Goal: Transaction & Acquisition: Purchase product/service

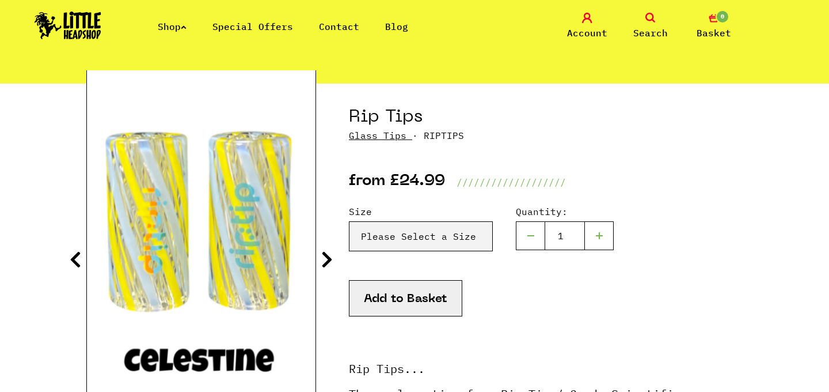
scroll to position [104, 0]
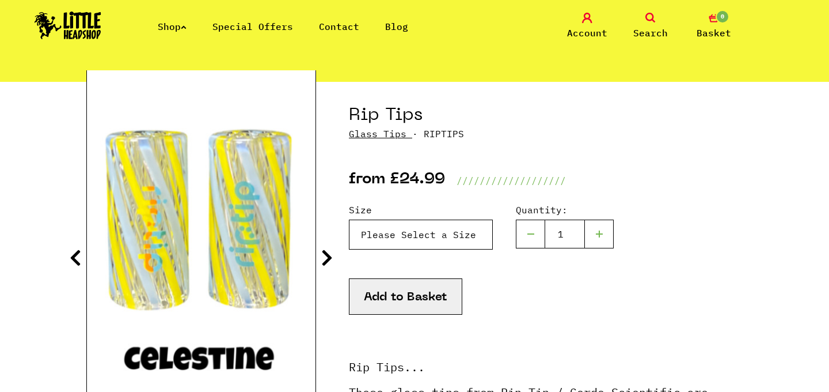
click at [450, 232] on select "Please Select a Size Rip Tips - Size 7 - Clear - £24.99 (Out of Stock) Rip Tips…" at bounding box center [421, 234] width 144 height 30
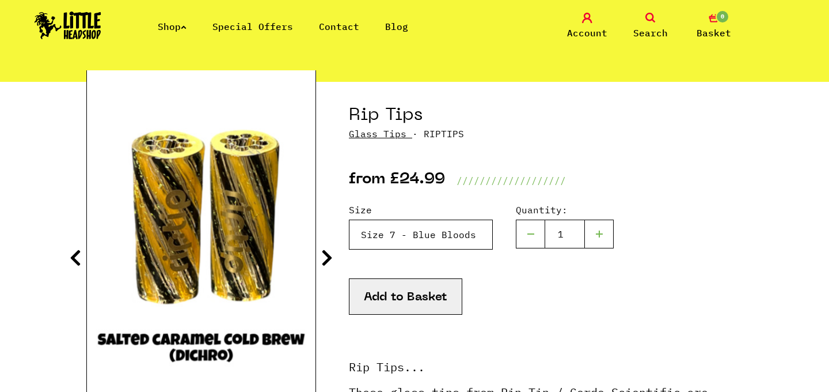
click at [424, 237] on select "Please Select a Size Rip Tips - Size 7 - Clear - £24.99 (Out of Stock) Rip Tips…" at bounding box center [421, 234] width 144 height 30
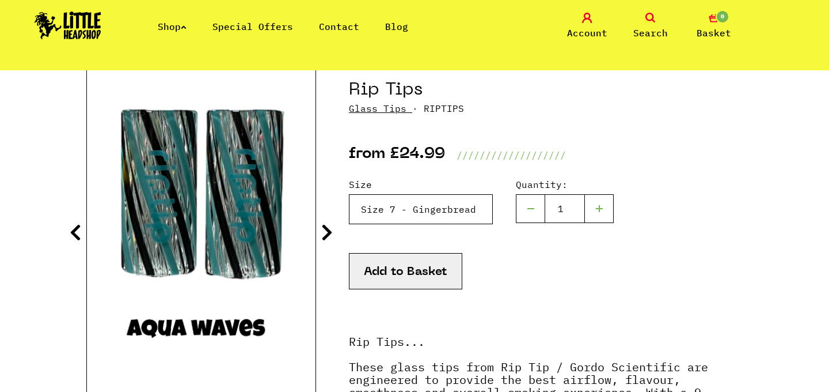
scroll to position [132, 0]
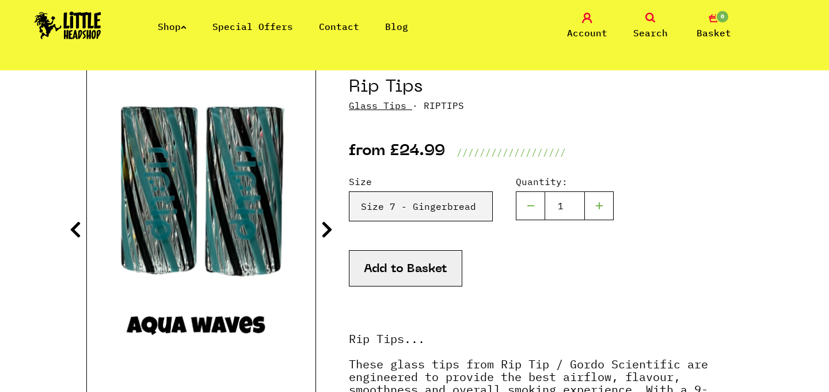
click at [327, 228] on icon at bounding box center [327, 229] width 12 height 18
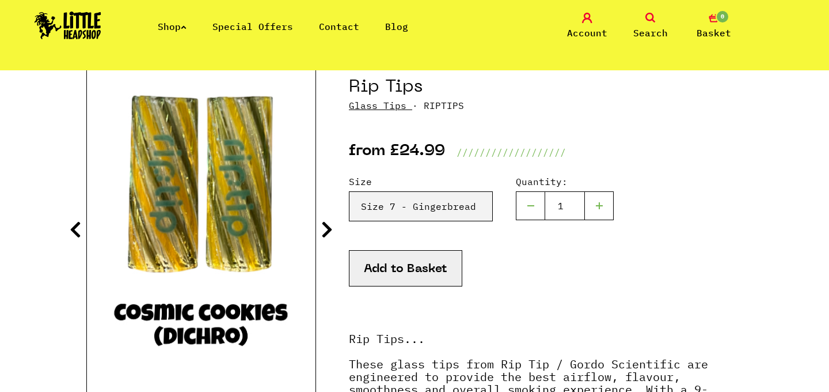
click at [327, 228] on icon at bounding box center [327, 229] width 12 height 18
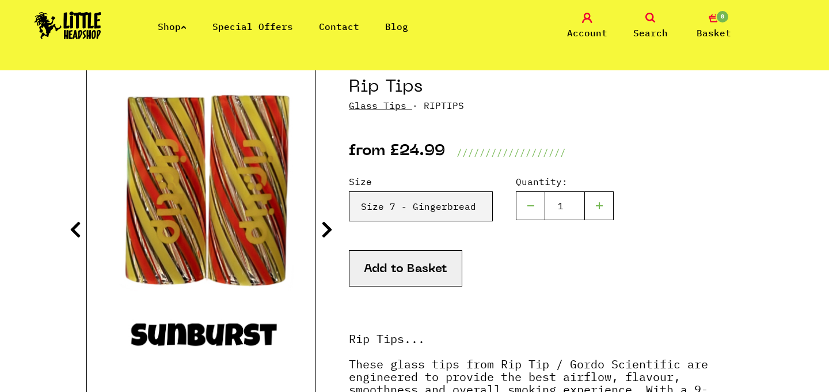
click at [327, 229] on icon at bounding box center [327, 229] width 12 height 18
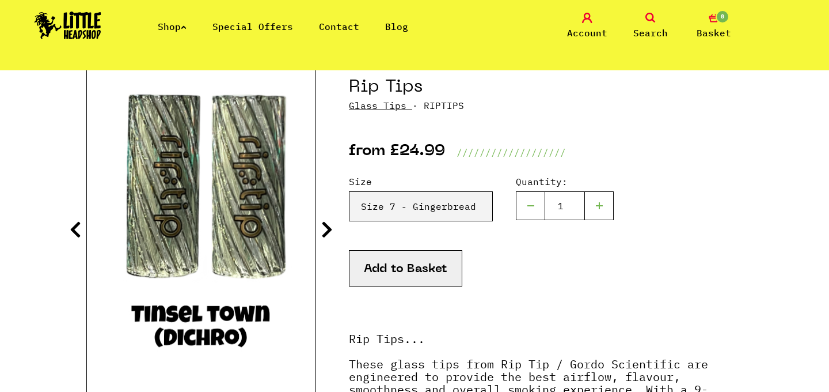
click at [327, 230] on icon at bounding box center [327, 229] width 12 height 18
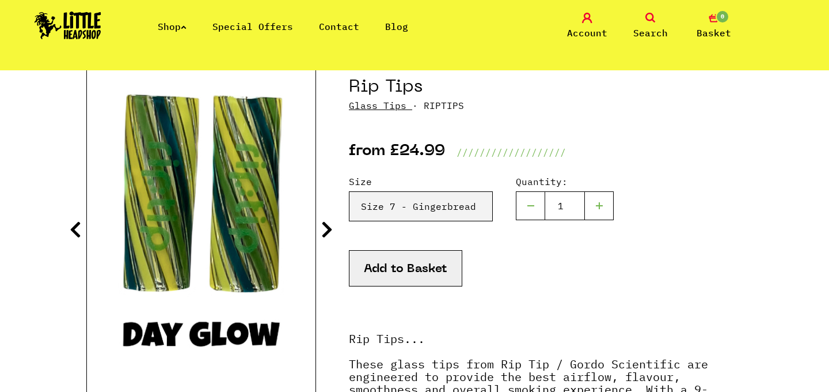
click at [327, 230] on icon at bounding box center [327, 229] width 12 height 18
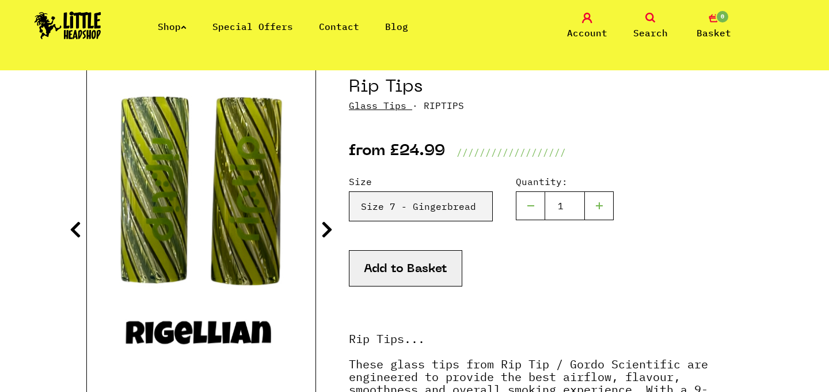
click at [327, 230] on icon at bounding box center [327, 229] width 12 height 18
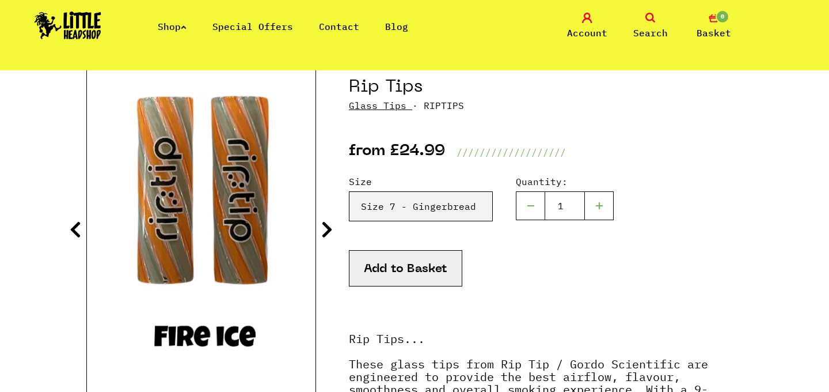
click at [327, 230] on icon at bounding box center [327, 229] width 12 height 18
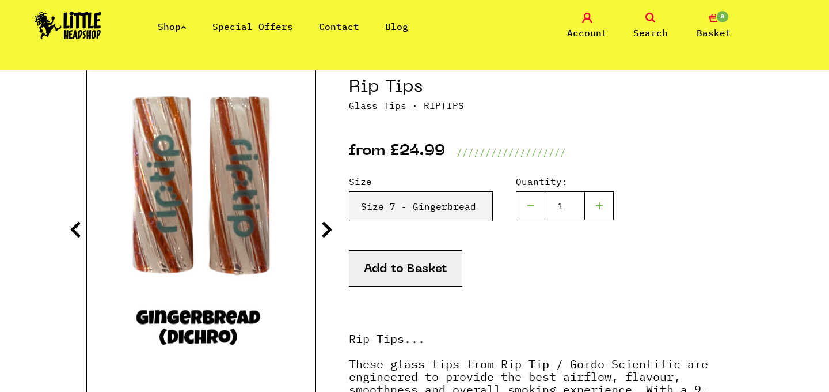
click at [329, 230] on icon at bounding box center [327, 229] width 12 height 18
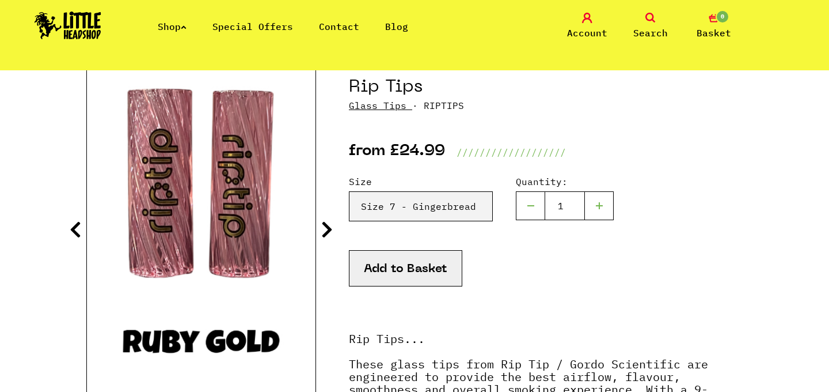
click at [329, 230] on icon at bounding box center [327, 229] width 12 height 18
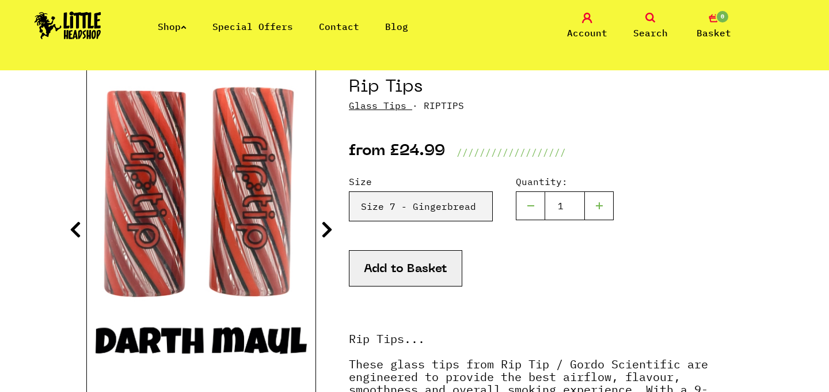
click at [329, 230] on icon at bounding box center [327, 229] width 12 height 18
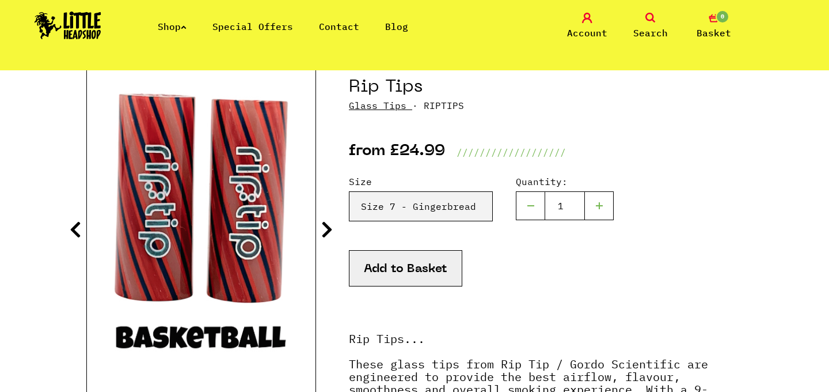
click at [329, 230] on icon at bounding box center [327, 229] width 12 height 18
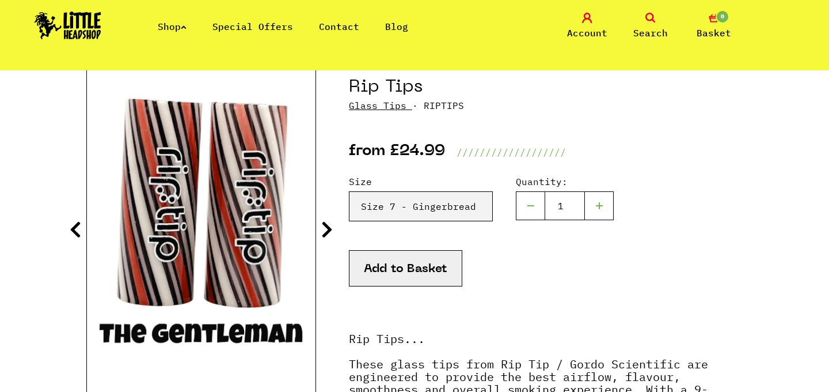
click at [329, 230] on icon at bounding box center [327, 229] width 12 height 18
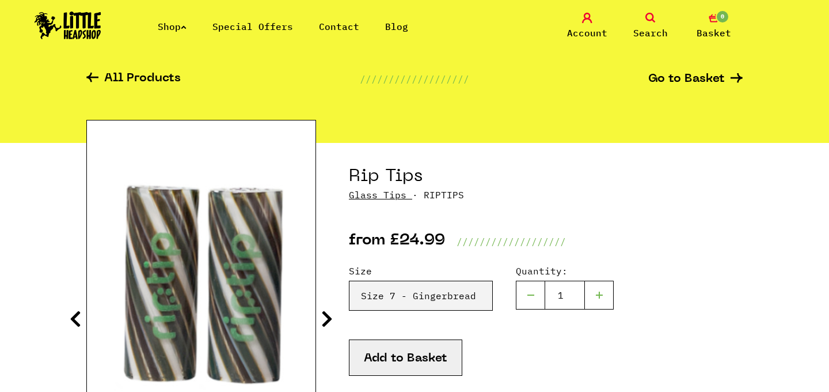
scroll to position [72, 0]
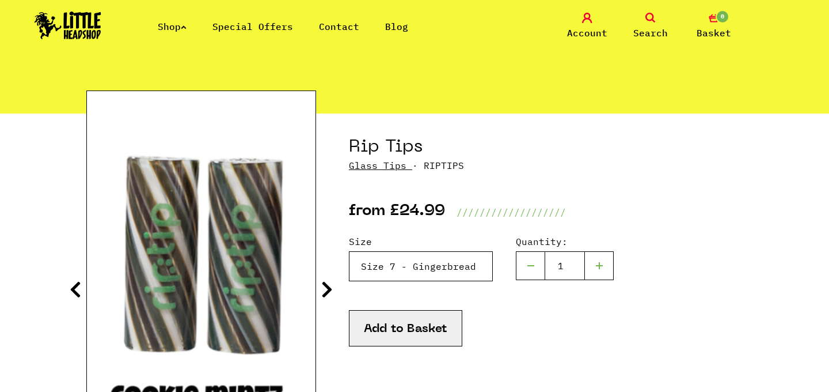
click at [420, 266] on select "Please Select a Size Rip Tips - Size 7 - Clear - £24.99 (Out of Stock) Rip Tips…" at bounding box center [421, 266] width 144 height 30
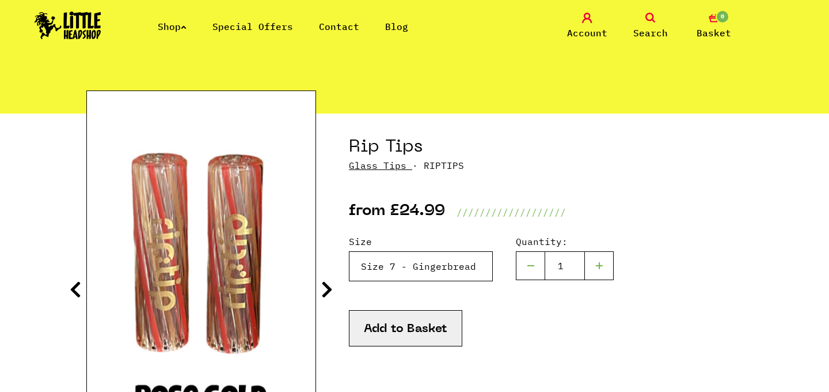
click at [432, 270] on select "Please Select a Size Rip Tips - Size 7 - Clear - £24.99 (Out of Stock) Rip Tips…" at bounding box center [421, 266] width 144 height 30
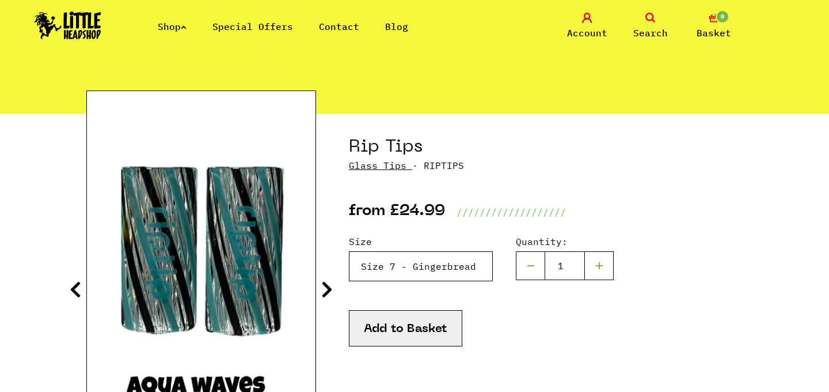
select select "1915"
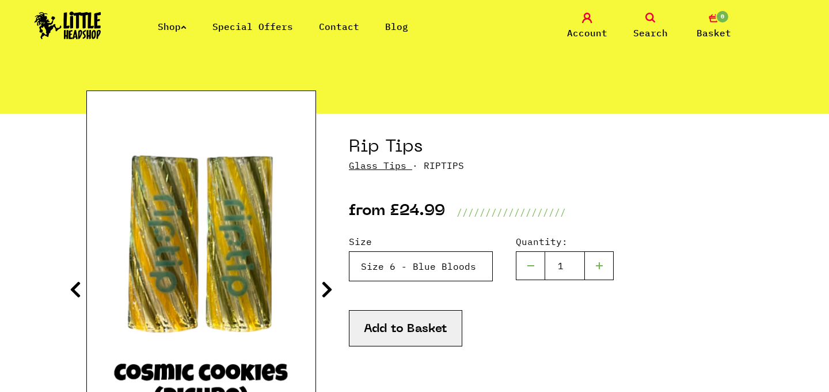
scroll to position [117, 0]
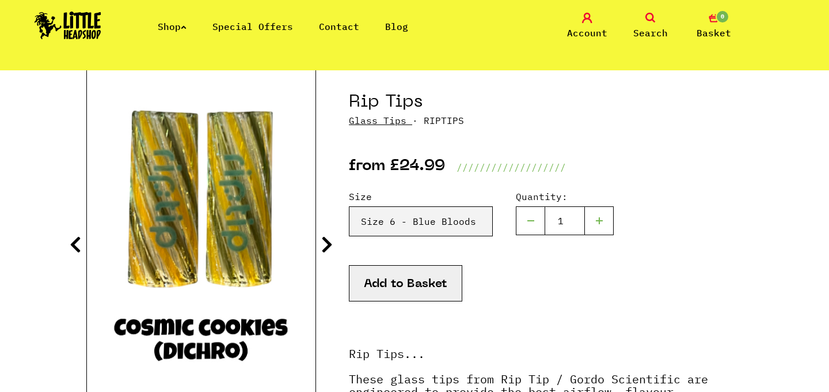
click at [323, 249] on icon at bounding box center [327, 244] width 12 height 18
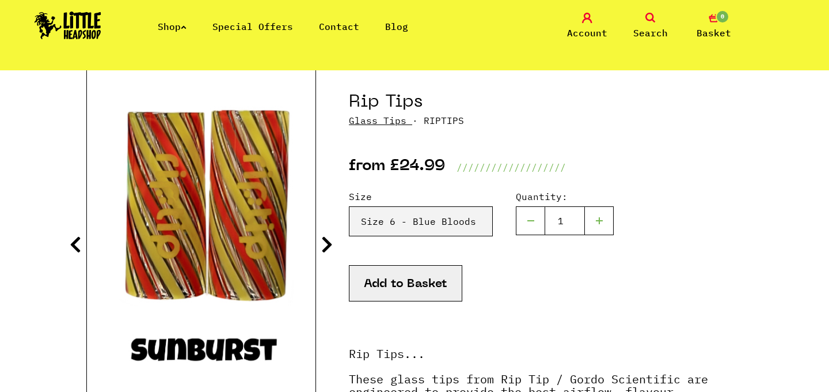
click at [323, 249] on icon at bounding box center [327, 244] width 12 height 18
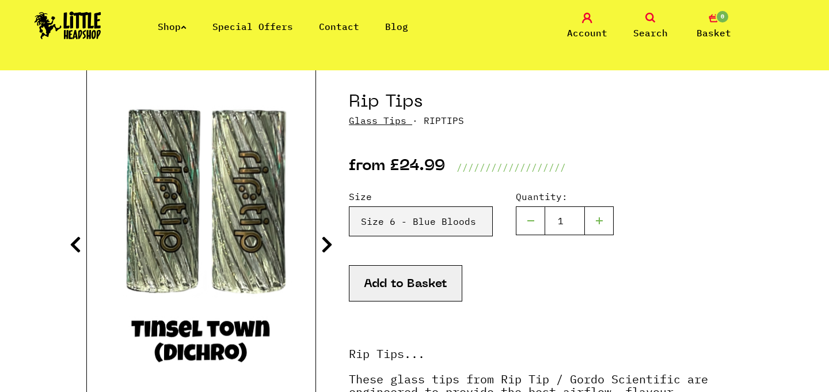
click at [323, 249] on icon at bounding box center [327, 244] width 12 height 18
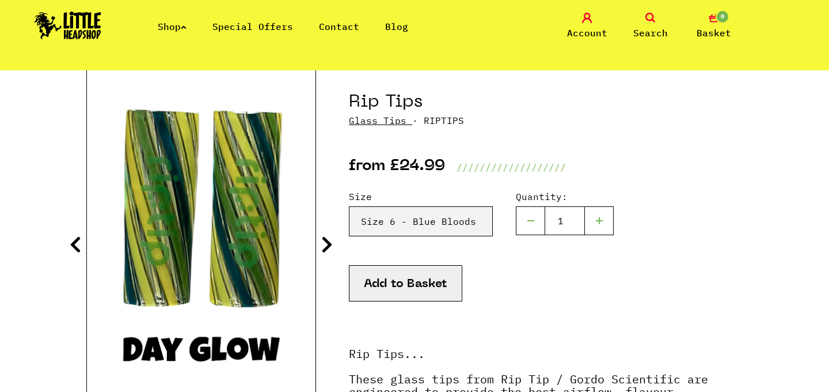
click at [323, 249] on icon at bounding box center [327, 244] width 12 height 18
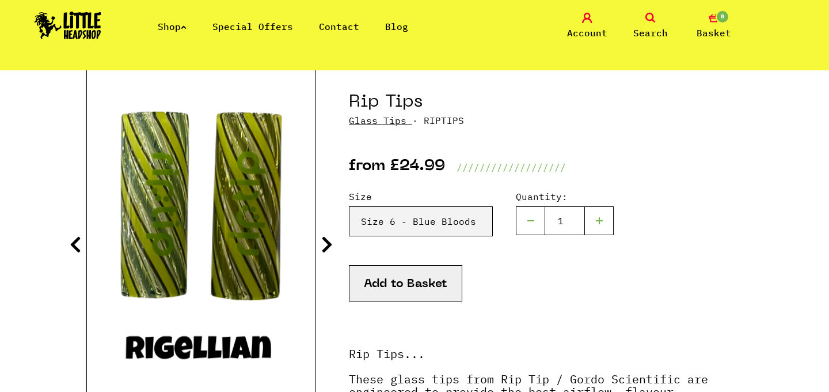
click at [323, 249] on icon at bounding box center [327, 244] width 12 height 18
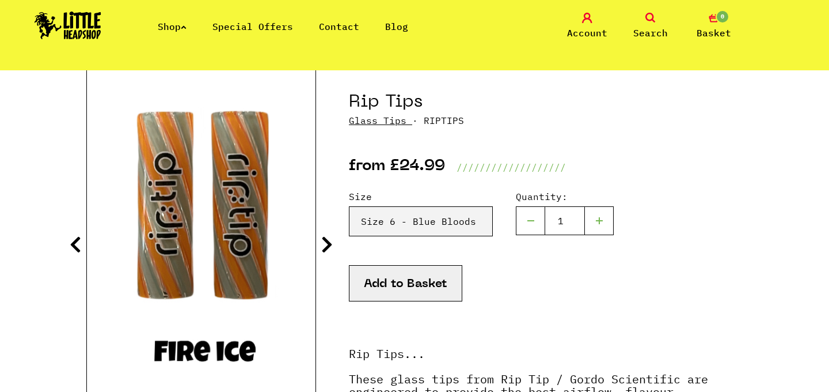
click at [324, 249] on icon at bounding box center [327, 244] width 12 height 18
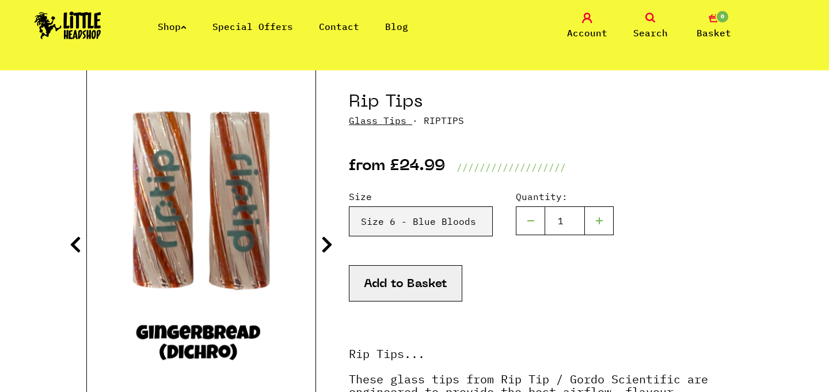
click at [324, 249] on icon at bounding box center [327, 244] width 12 height 18
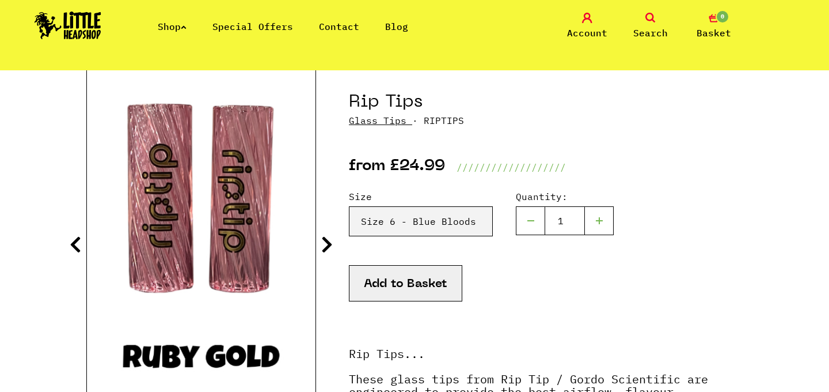
click at [324, 249] on icon at bounding box center [327, 244] width 12 height 18
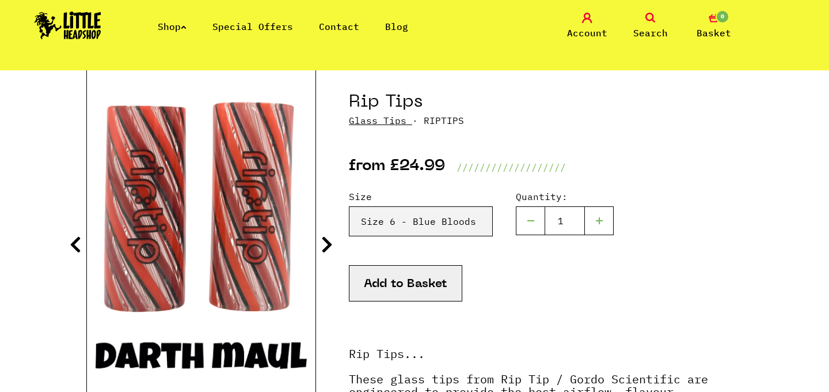
click at [324, 249] on icon at bounding box center [327, 244] width 12 height 18
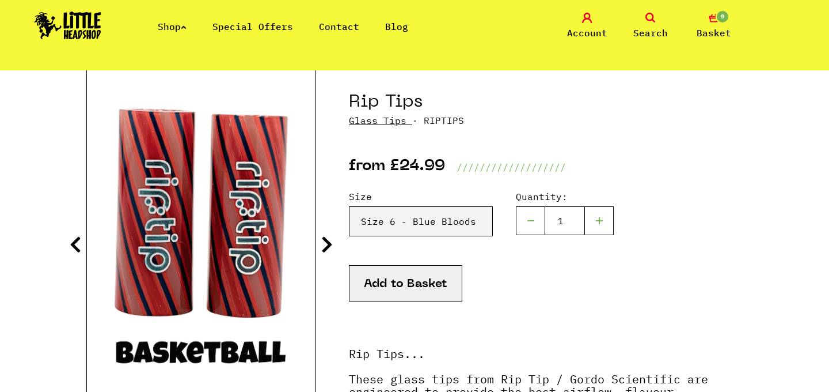
click at [324, 249] on icon at bounding box center [327, 244] width 12 height 18
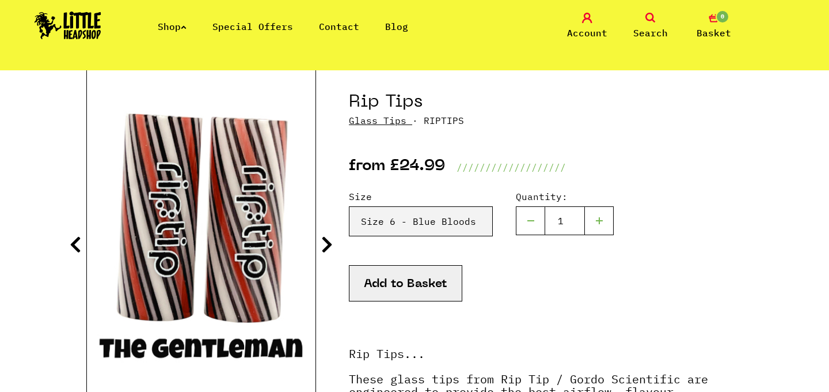
click at [324, 249] on icon at bounding box center [327, 244] width 12 height 18
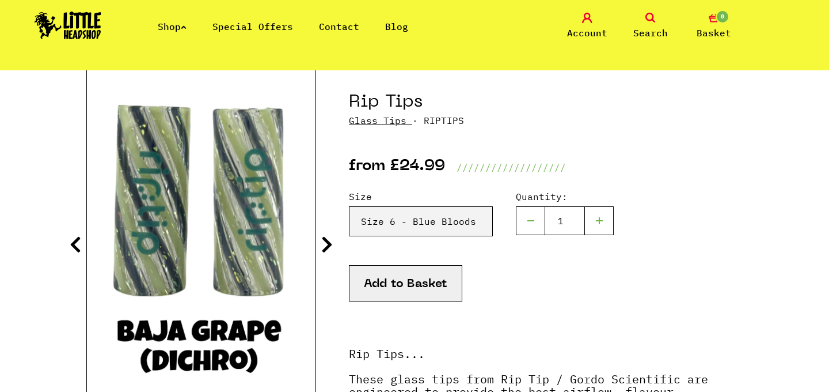
click at [324, 249] on icon at bounding box center [327, 244] width 12 height 18
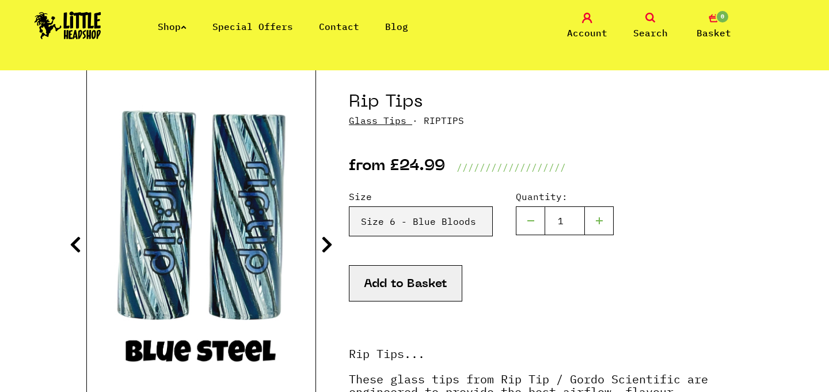
click at [324, 249] on icon at bounding box center [327, 244] width 12 height 18
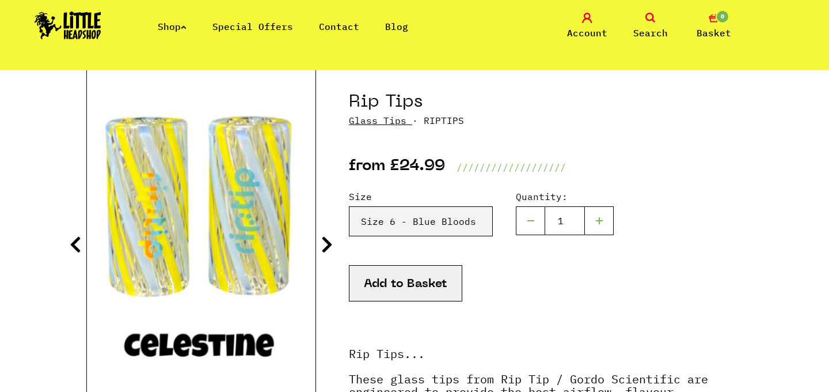
click at [324, 249] on icon at bounding box center [327, 244] width 12 height 18
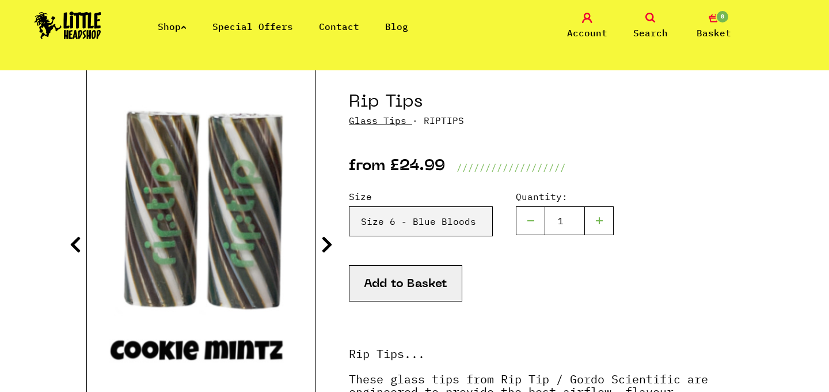
click at [324, 249] on icon at bounding box center [327, 244] width 12 height 18
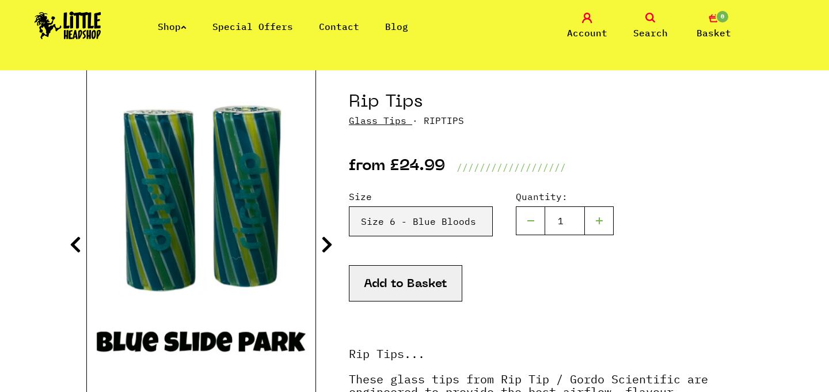
click at [324, 248] on icon at bounding box center [327, 244] width 12 height 18
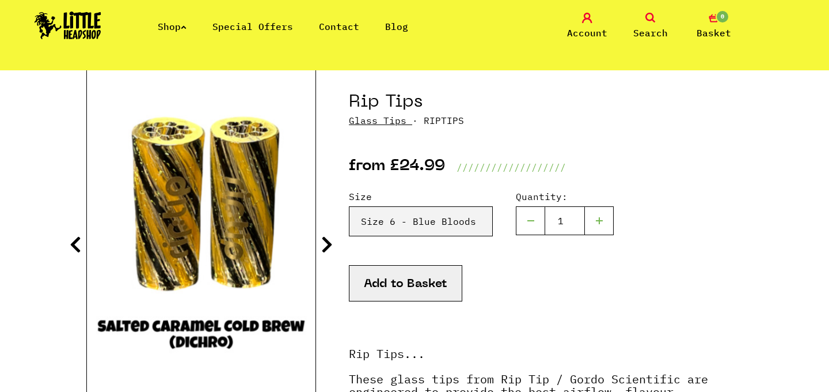
click at [324, 248] on icon at bounding box center [327, 244] width 12 height 18
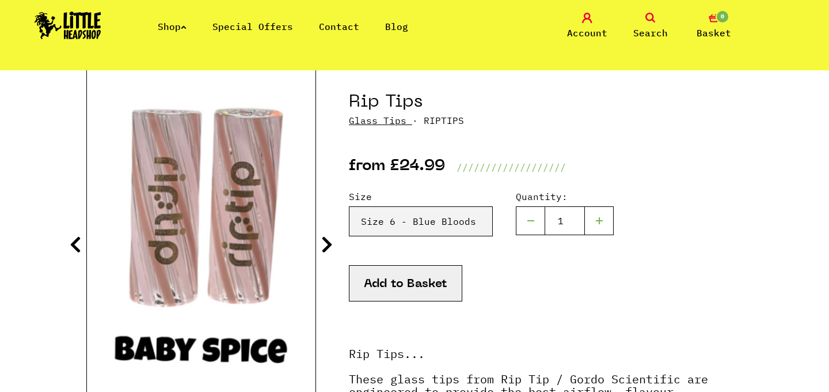
click at [324, 248] on icon at bounding box center [327, 244] width 12 height 18
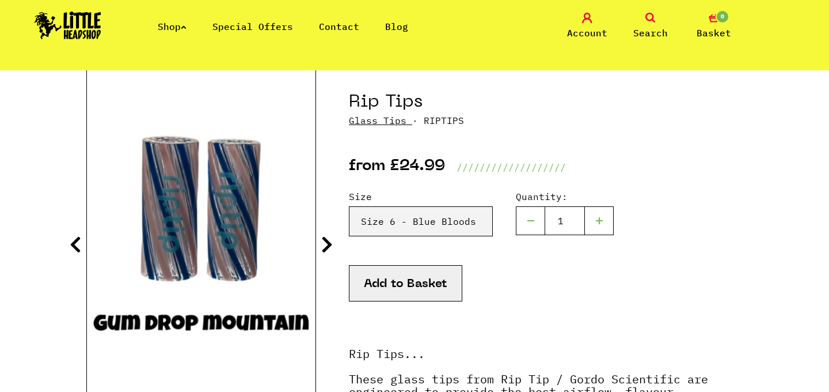
click at [324, 248] on icon at bounding box center [327, 244] width 12 height 18
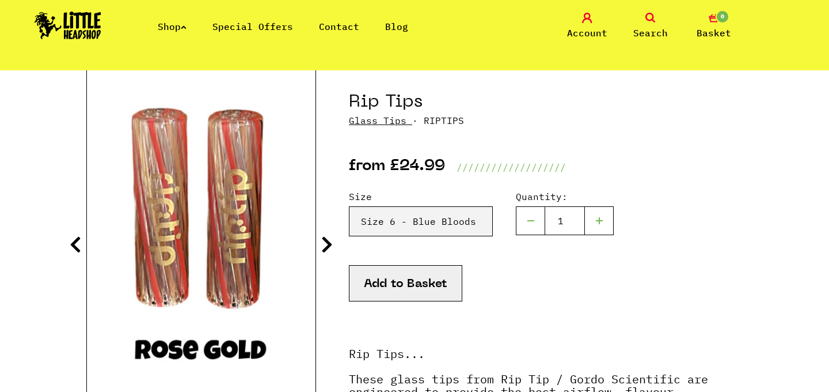
click at [324, 248] on icon at bounding box center [327, 244] width 12 height 18
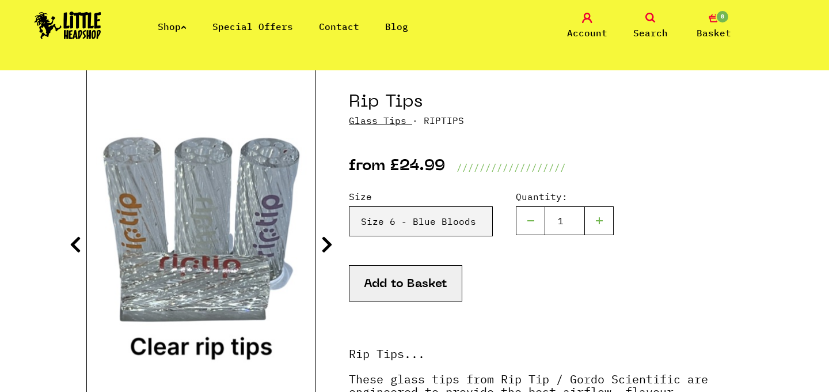
click at [324, 248] on icon at bounding box center [327, 244] width 12 height 18
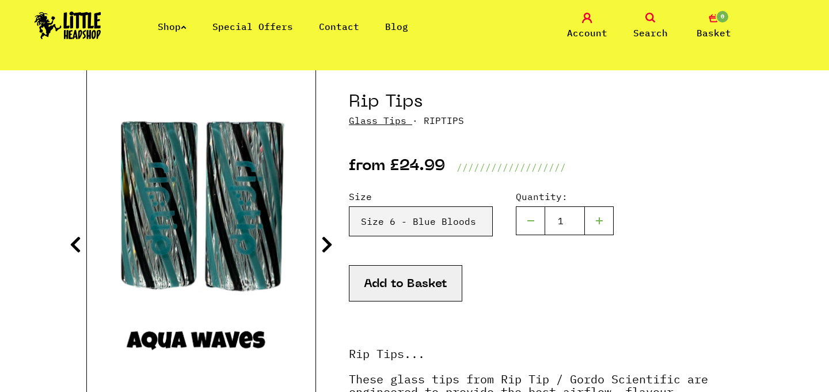
click at [414, 289] on button "Add to Basket" at bounding box center [405, 283] width 113 height 36
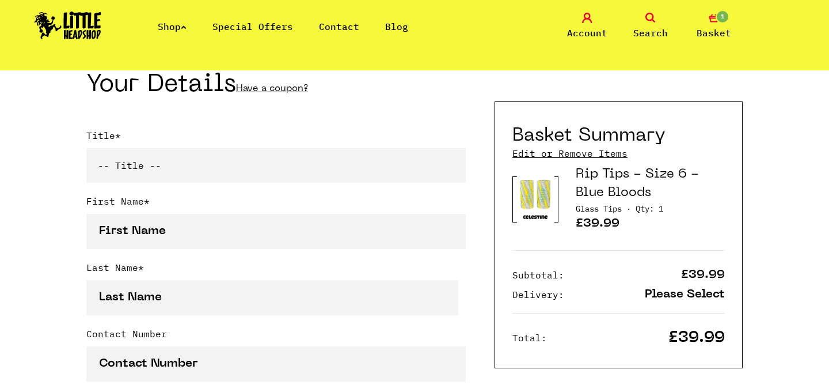
scroll to position [273, 0]
